Goal: Find specific page/section

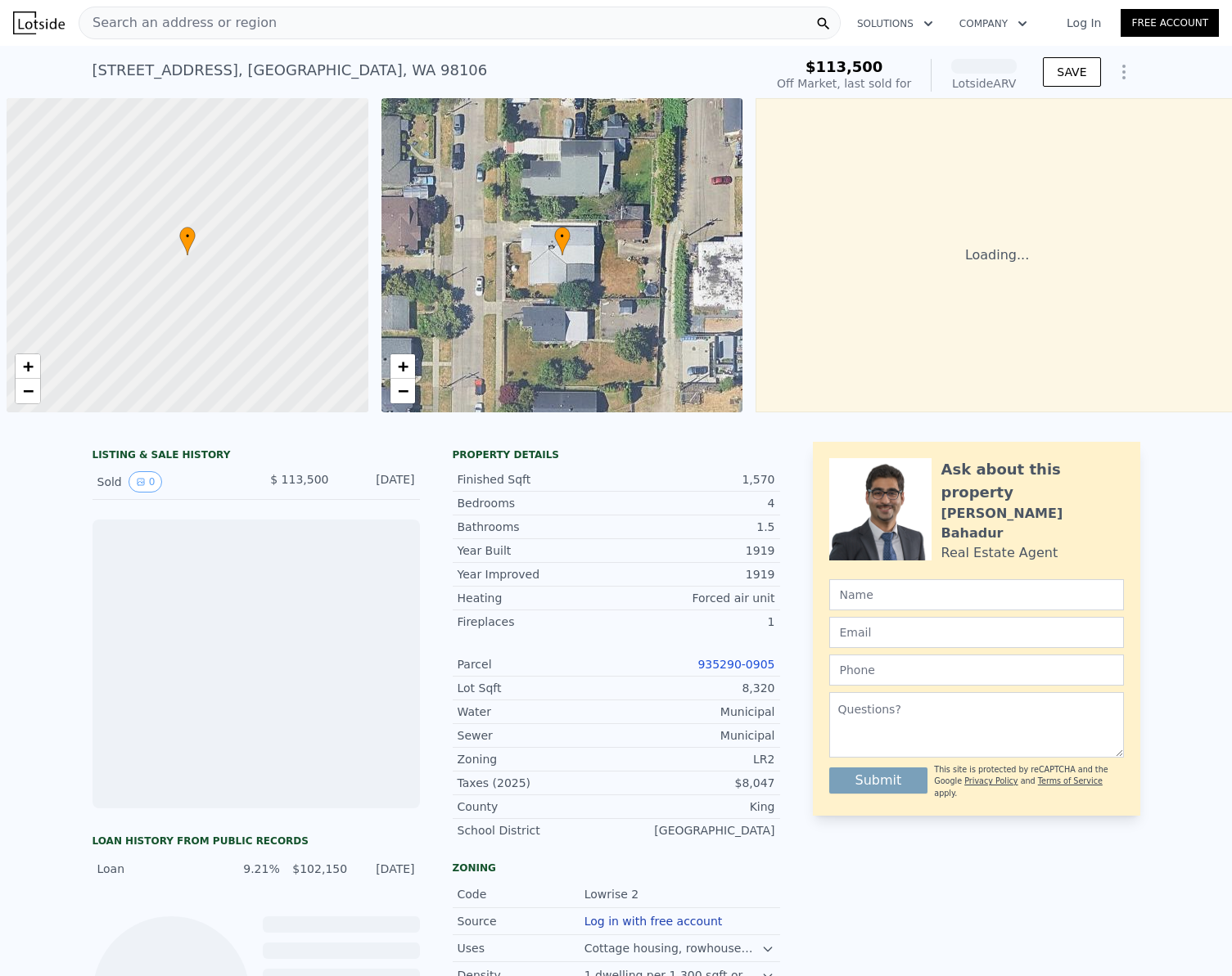
scroll to position [0, 7]
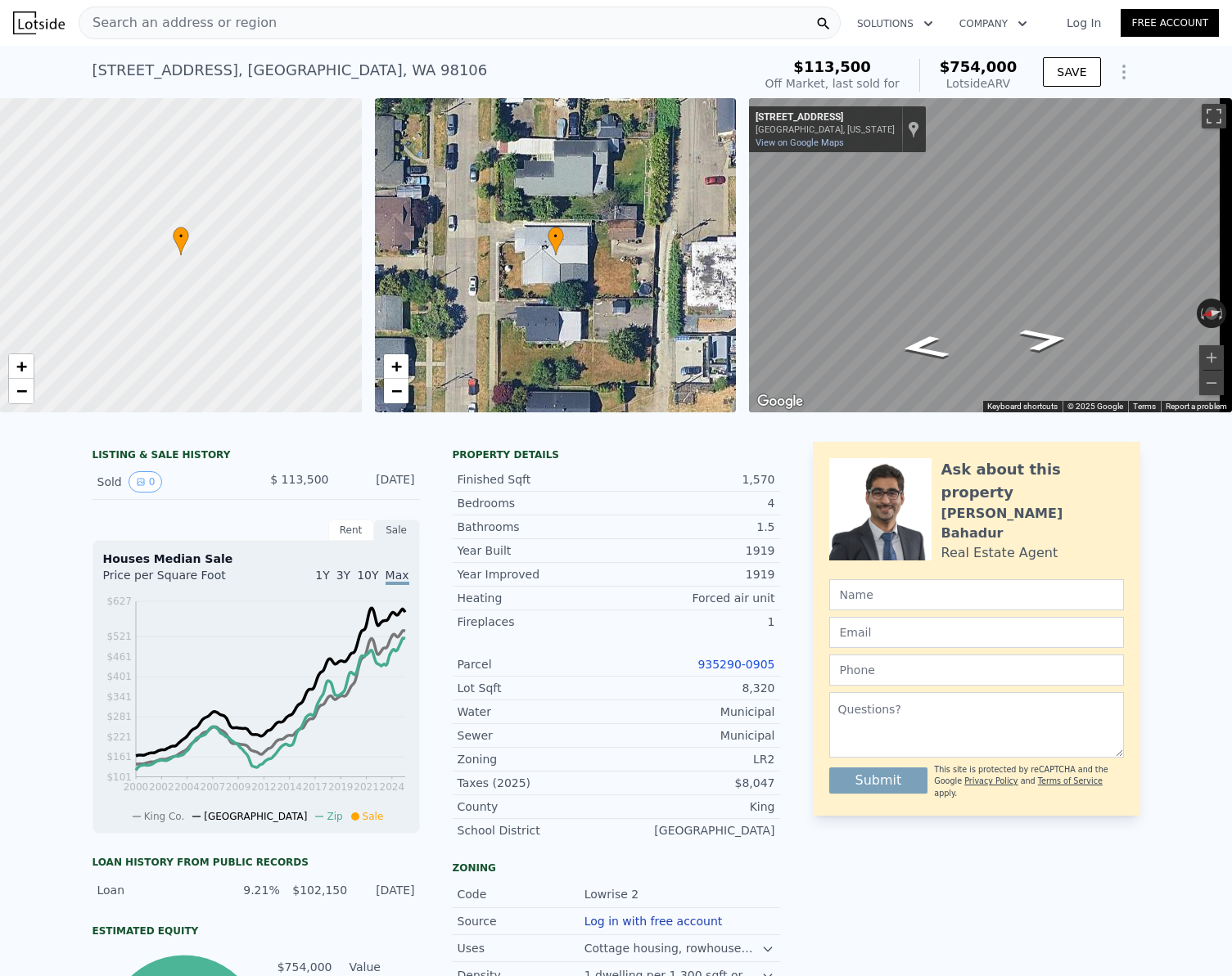
click at [203, 28] on span "Search an address or region" at bounding box center [178, 23] width 197 height 20
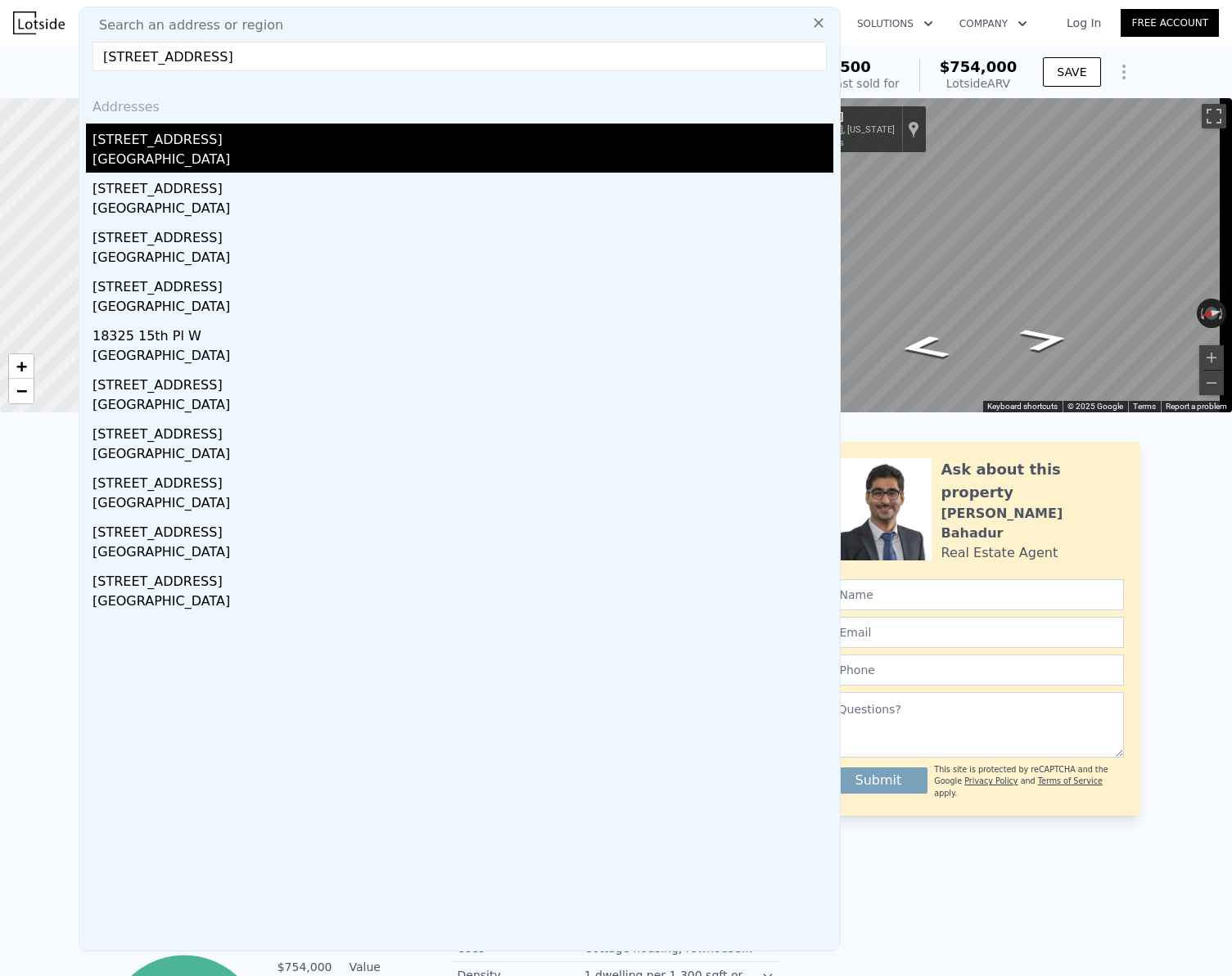
type input "[STREET_ADDRESS]"
click at [206, 155] on div "[GEOGRAPHIC_DATA]" at bounding box center [462, 161] width 741 height 23
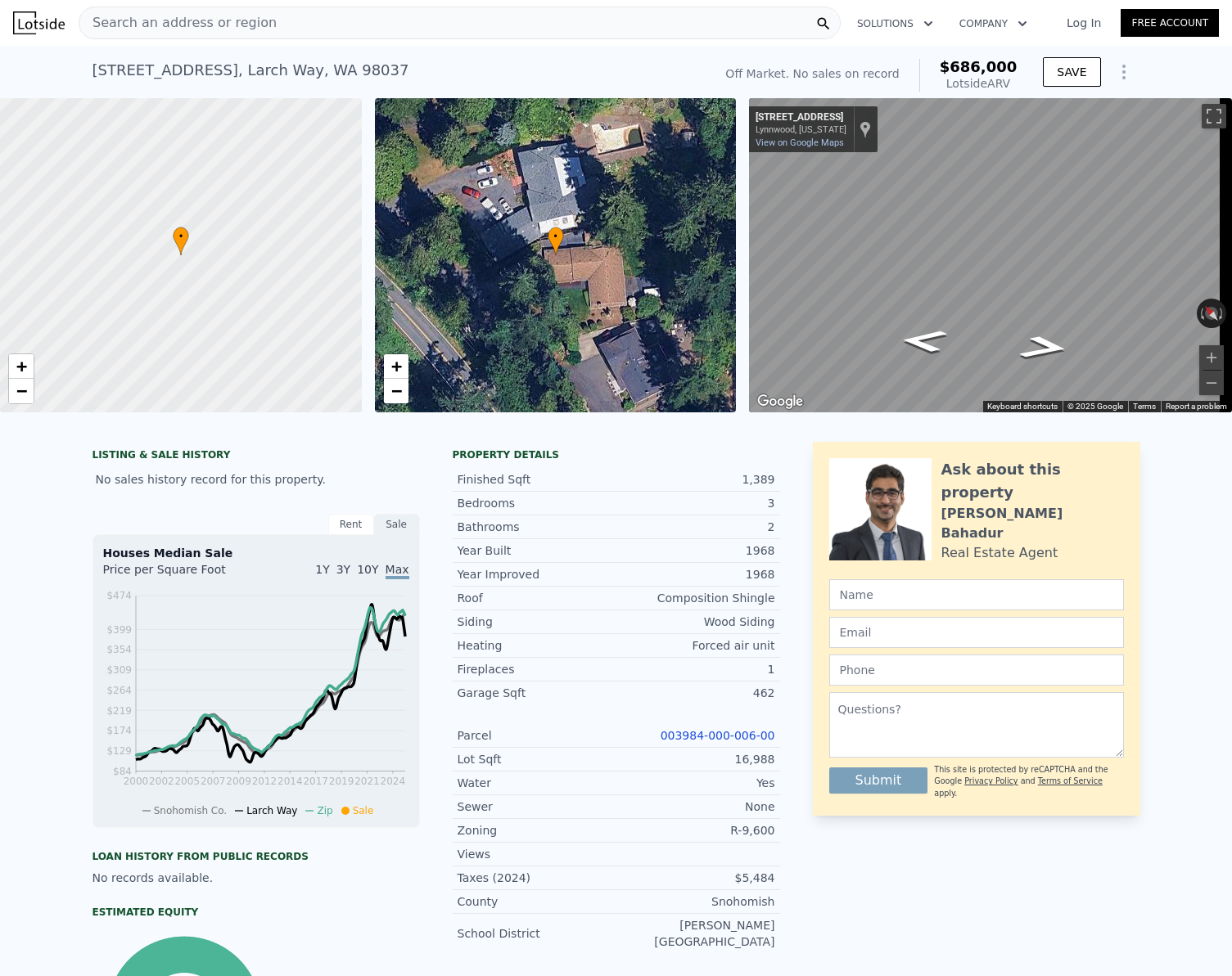
click at [236, 23] on span "Search an address or region" at bounding box center [178, 23] width 197 height 20
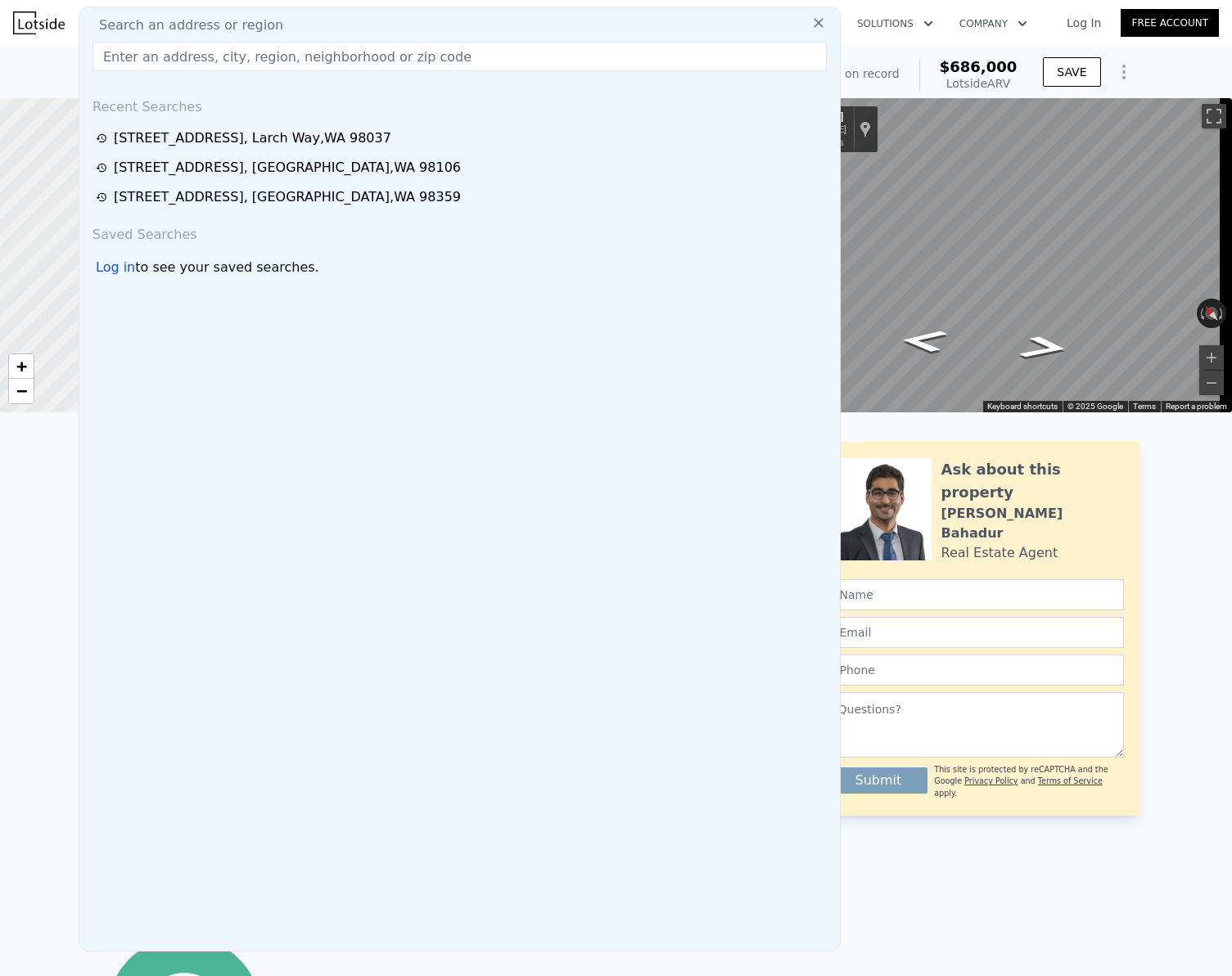
paste input "[STREET_ADDRESS]"
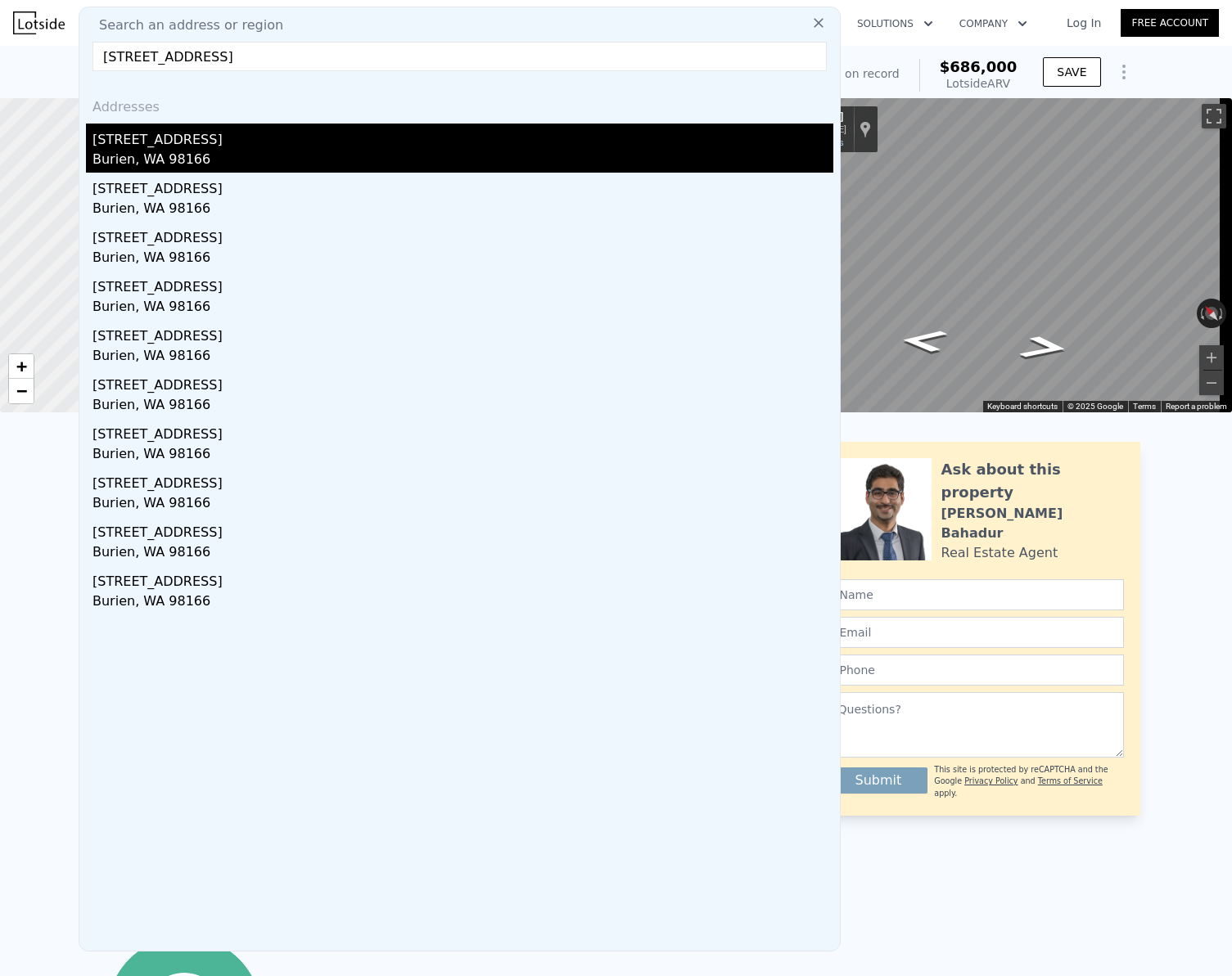
type input "[STREET_ADDRESS]"
click at [199, 148] on div "[STREET_ADDRESS]" at bounding box center [462, 137] width 741 height 26
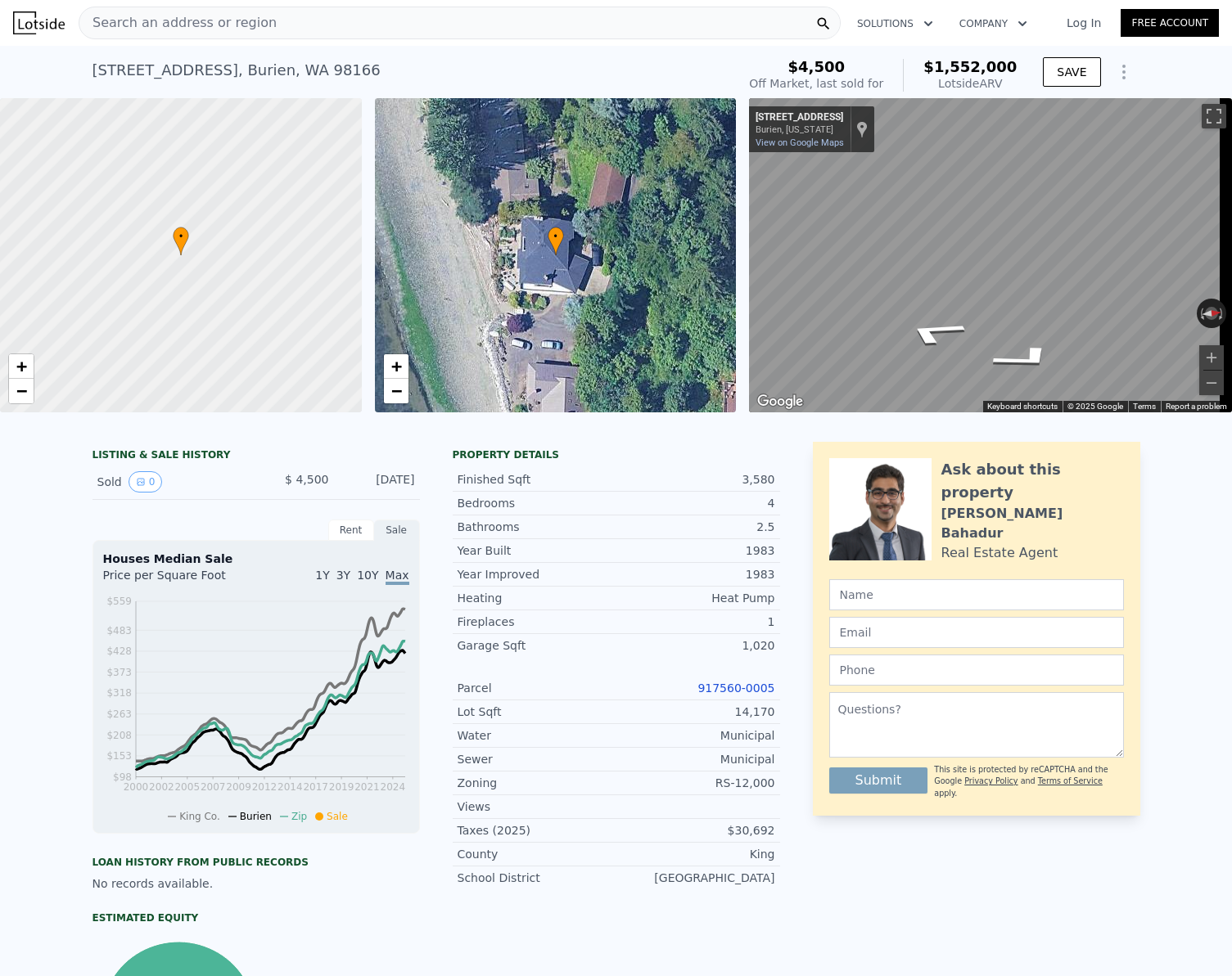
click at [271, 20] on div "Search an address or region" at bounding box center [460, 23] width 762 height 33
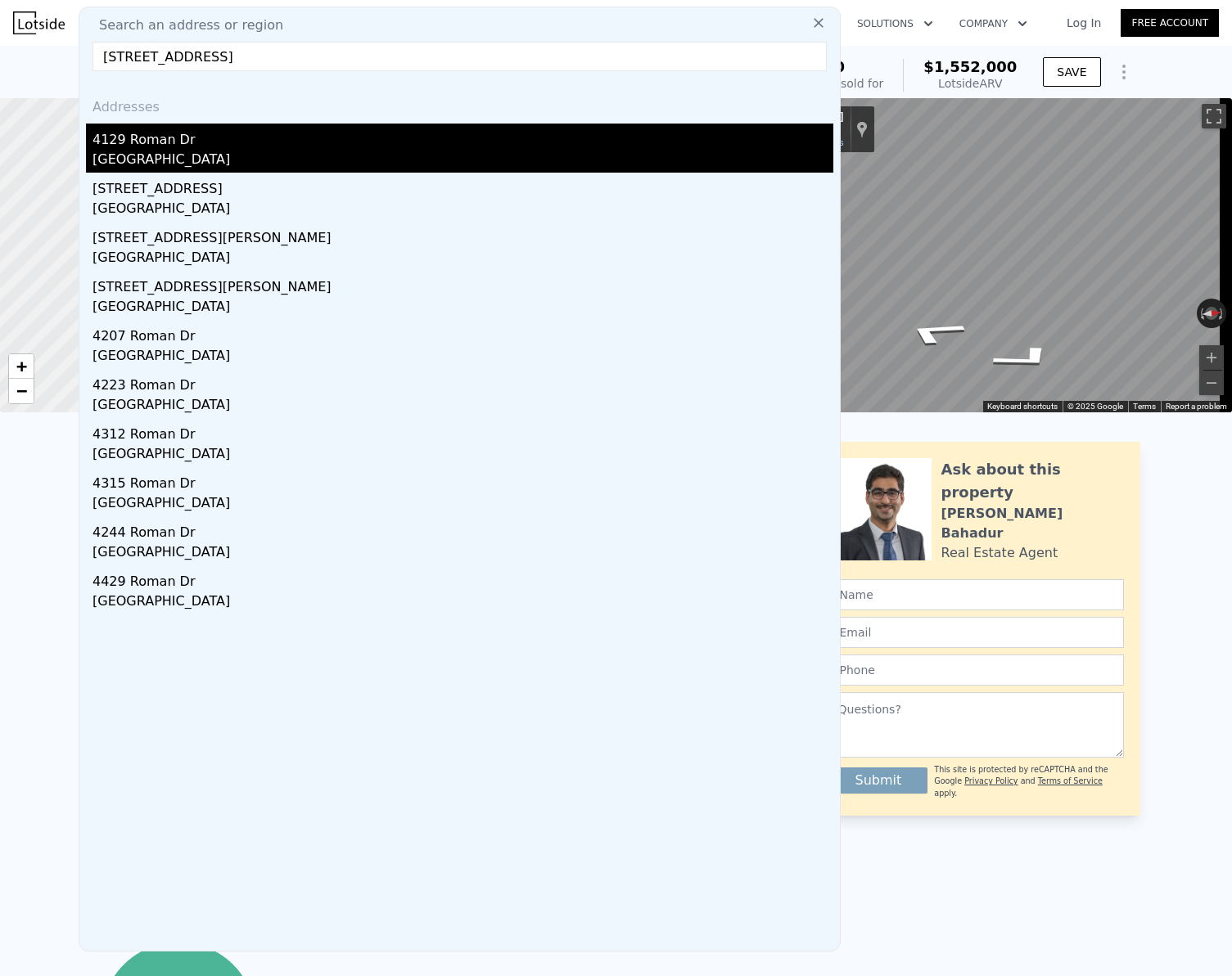
type input "[STREET_ADDRESS]"
click at [176, 151] on div "[GEOGRAPHIC_DATA]" at bounding box center [462, 161] width 741 height 23
